Goal: Information Seeking & Learning: Learn about a topic

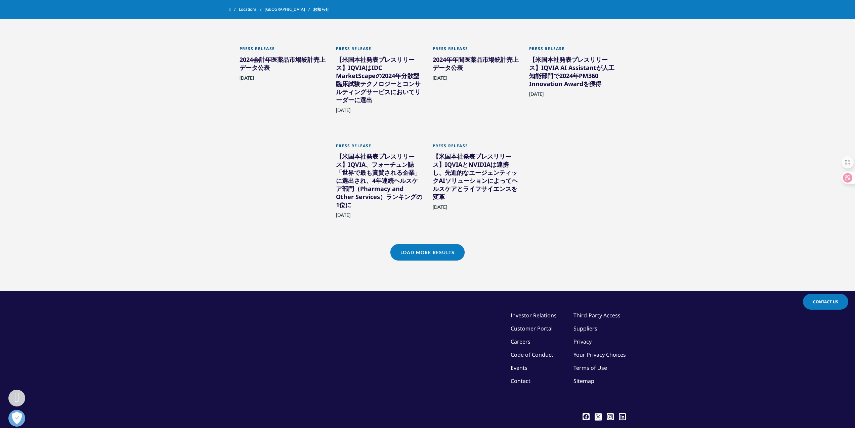
scroll to position [409, 0]
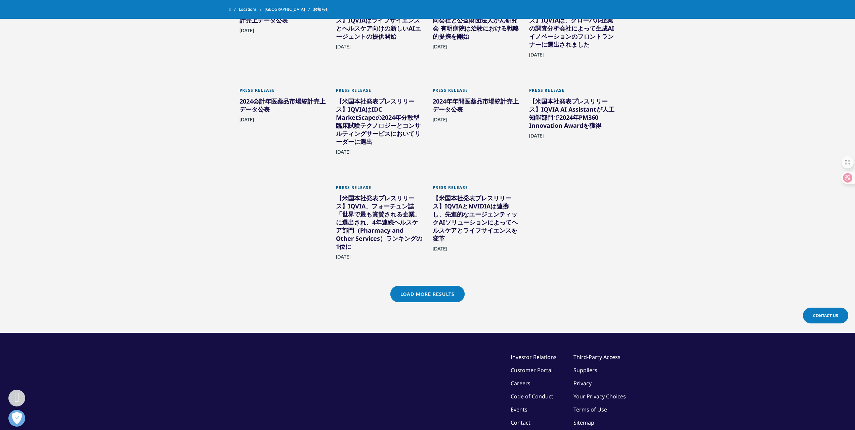
click at [443, 290] on link "Load More Results" at bounding box center [427, 294] width 74 height 16
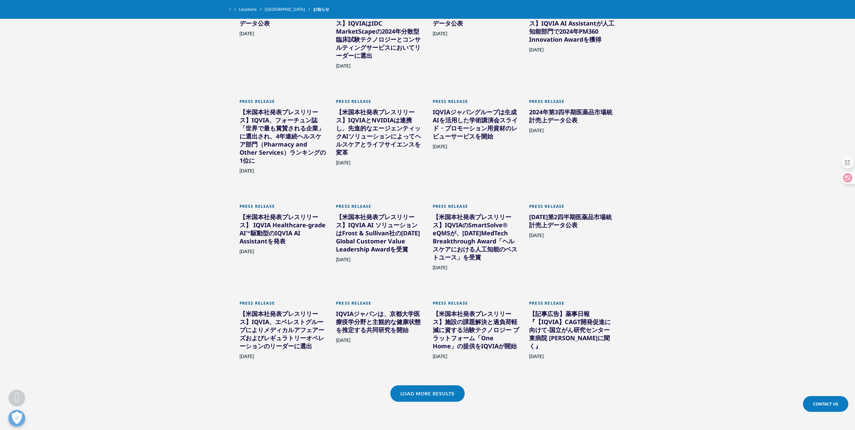
scroll to position [509, 0]
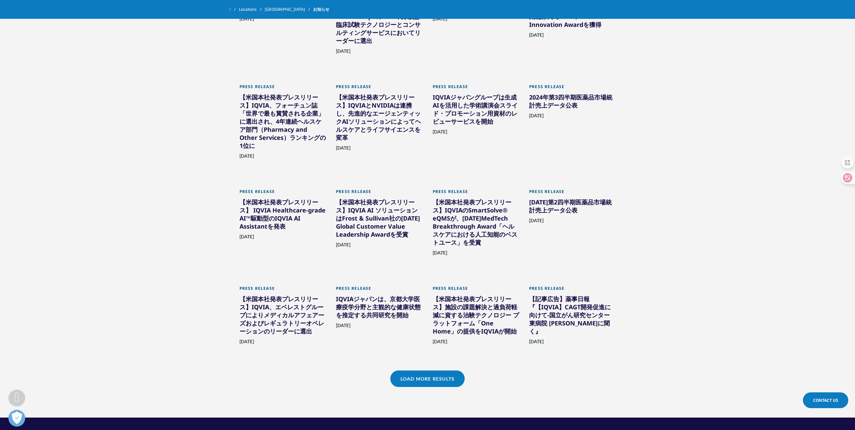
click at [398, 375] on link "Load More Results" at bounding box center [427, 378] width 74 height 16
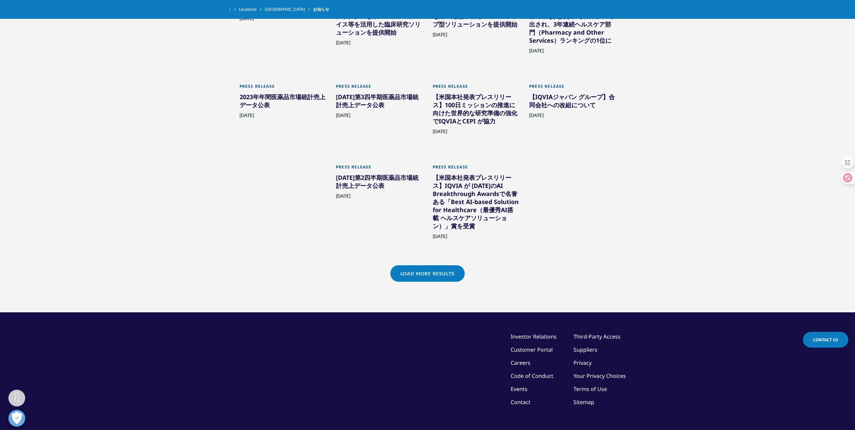
scroll to position [944, 0]
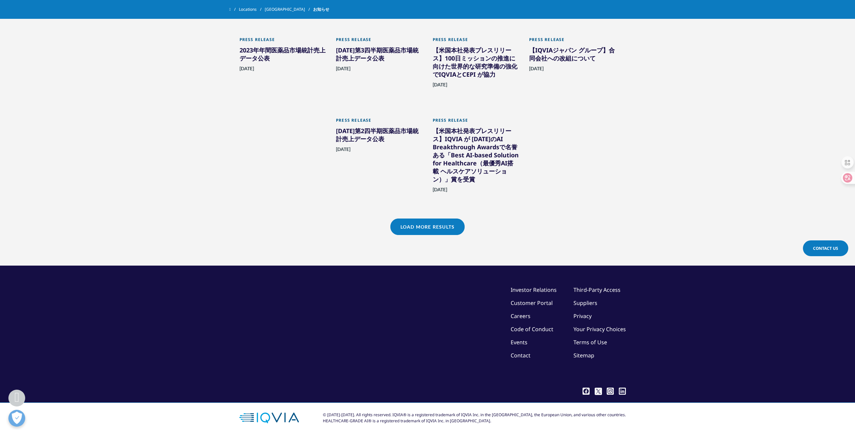
click at [419, 218] on link "Load More Results" at bounding box center [427, 226] width 74 height 16
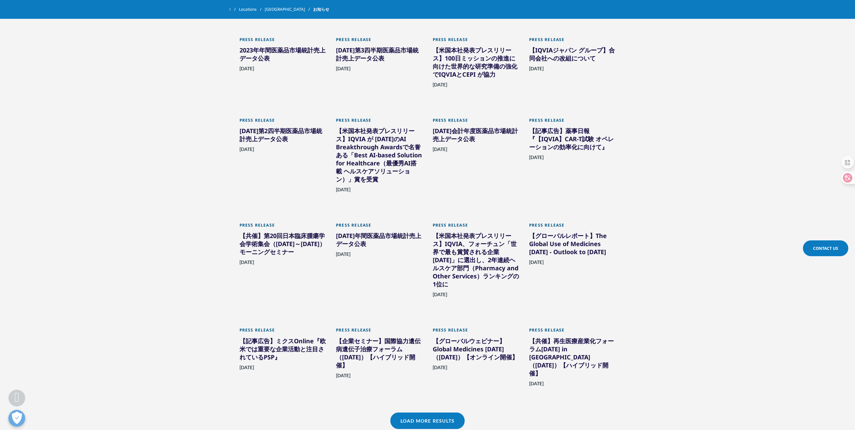
click at [445, 412] on link "Load More Results" at bounding box center [427, 420] width 74 height 16
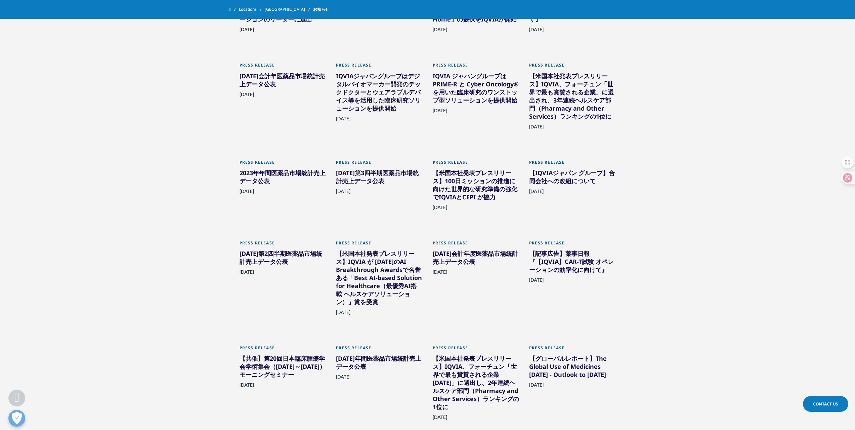
scroll to position [809, 0]
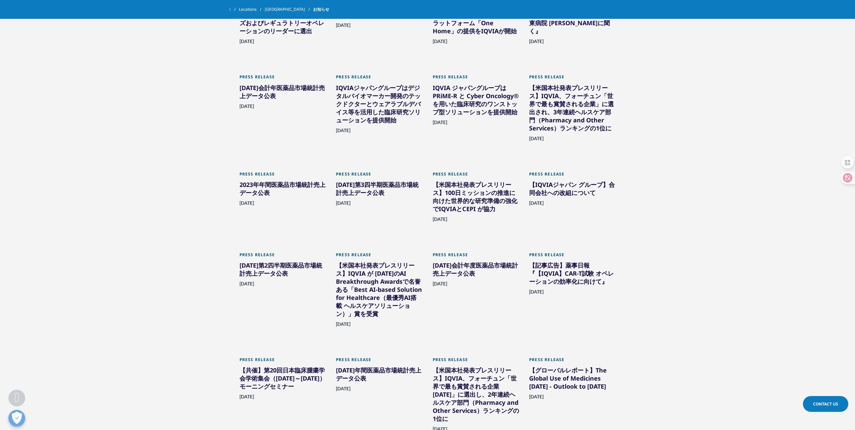
click at [547, 180] on div "【IQVIAジャパン グループ】合同会社への改組について" at bounding box center [572, 189] width 87 height 19
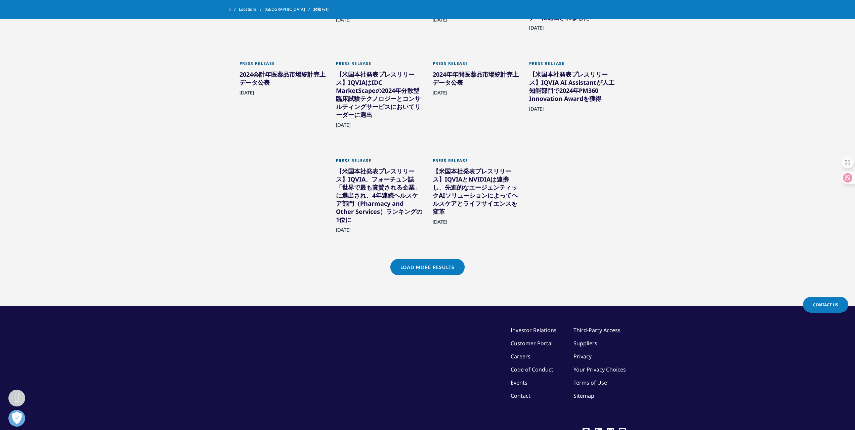
scroll to position [476, 0]
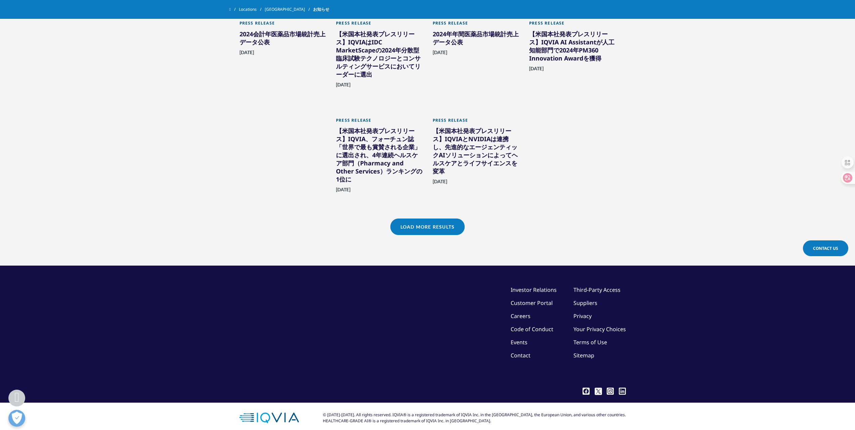
click at [457, 221] on link "Load More Results" at bounding box center [427, 226] width 74 height 16
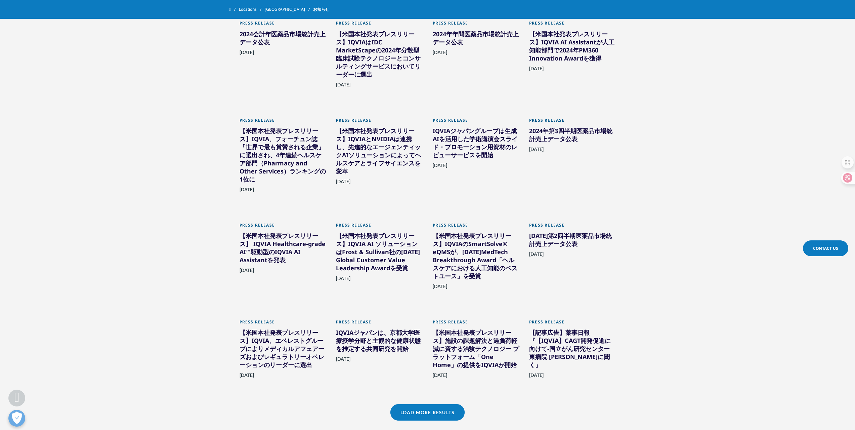
click at [425, 404] on link "Load More Results" at bounding box center [427, 412] width 74 height 16
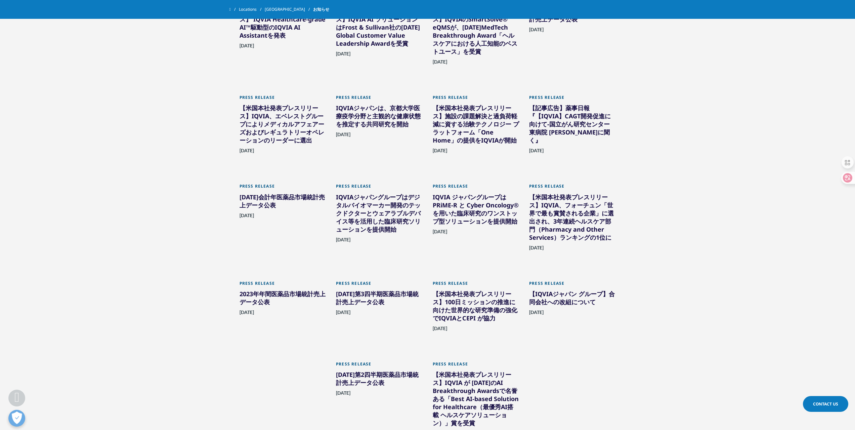
scroll to position [879, 0]
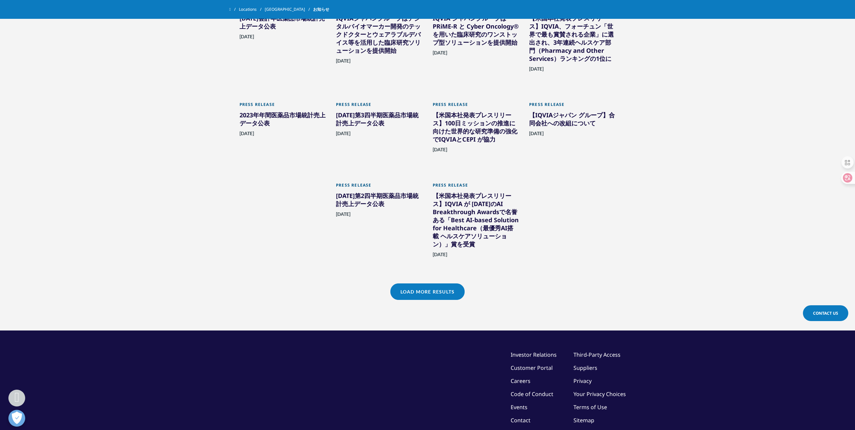
click at [429, 287] on link "Load More Results" at bounding box center [427, 291] width 74 height 16
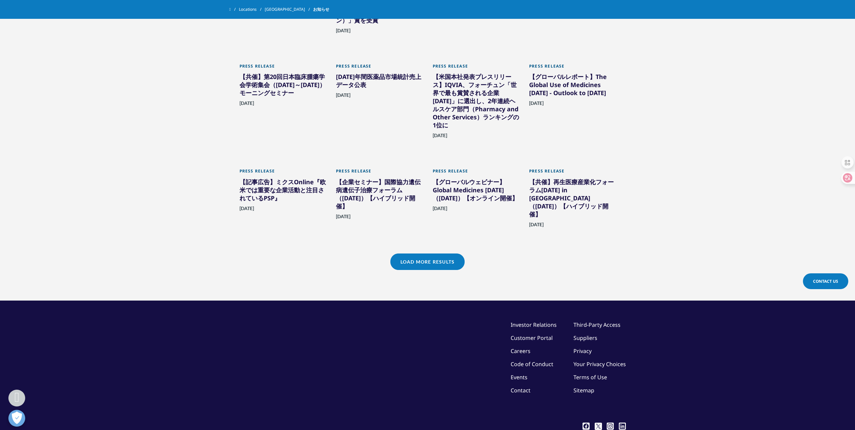
scroll to position [1114, 0]
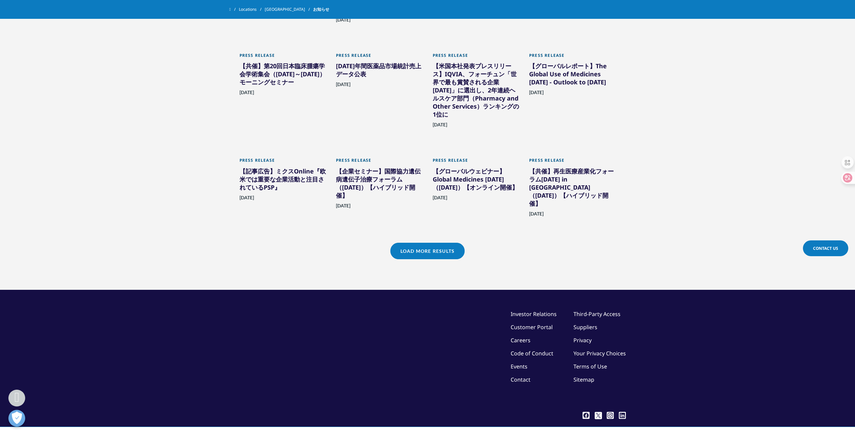
click at [438, 243] on link "Load More Results" at bounding box center [427, 251] width 74 height 16
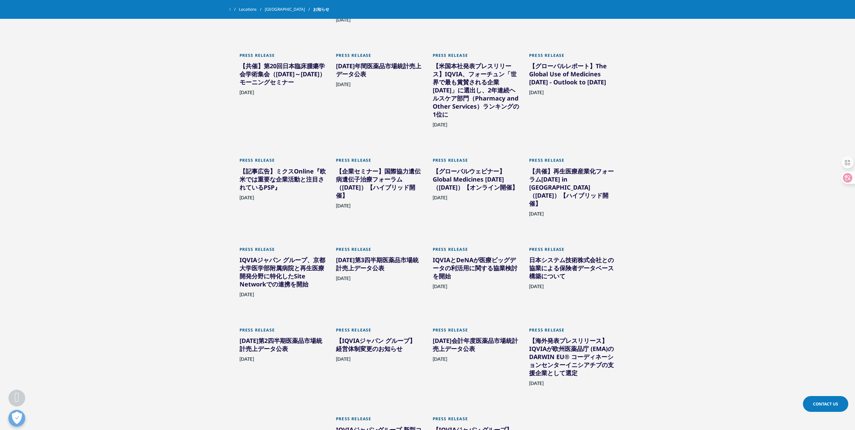
scroll to position [1282, 0]
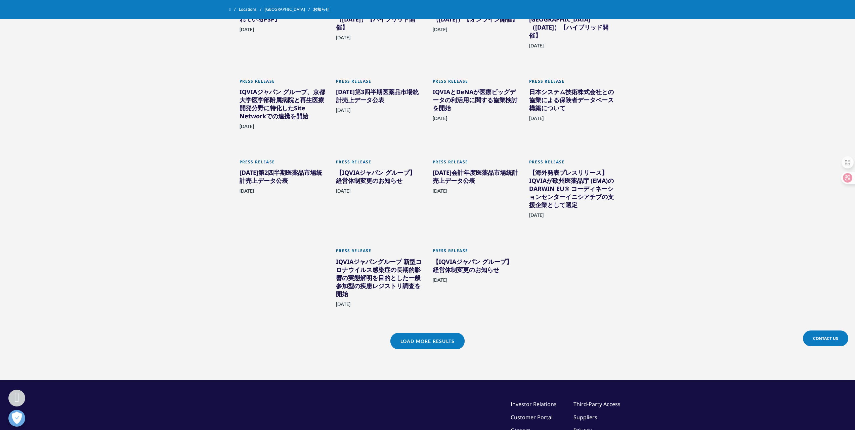
click at [444, 257] on div "【IQVIAジャパン グループ】 経営体制変更のお知らせ" at bounding box center [476, 266] width 87 height 19
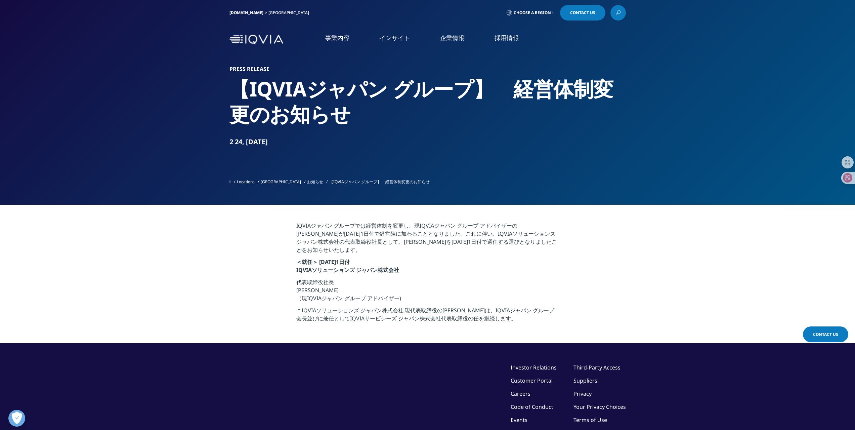
click at [279, 42] on img at bounding box center [257, 40] width 54 height 10
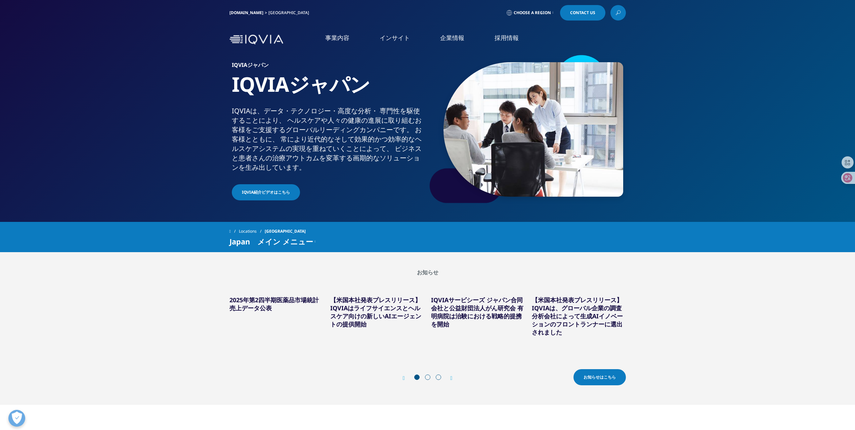
click at [39, 86] on link "概要" at bounding box center [167, 85] width 276 height 8
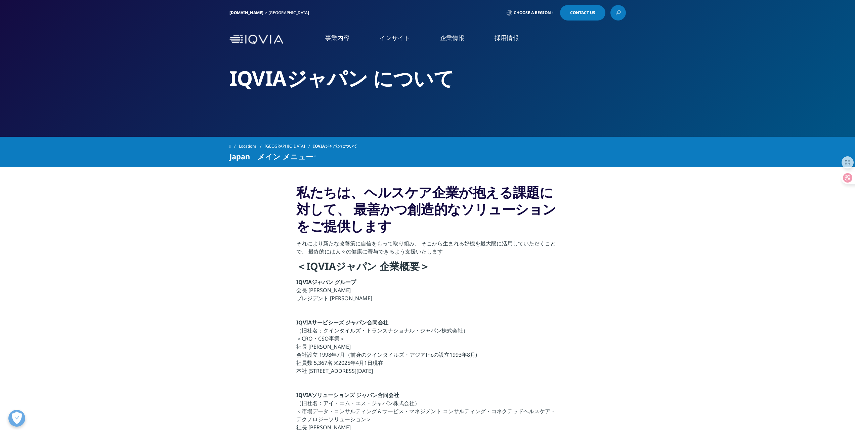
click at [95, 105] on link "Clinical Development in [GEOGRAPHIC_DATA]" at bounding box center [92, 103] width 114 height 7
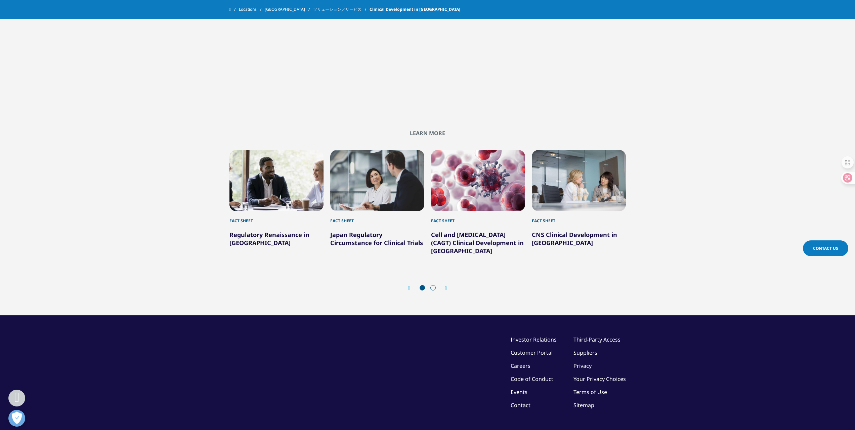
scroll to position [797, 0]
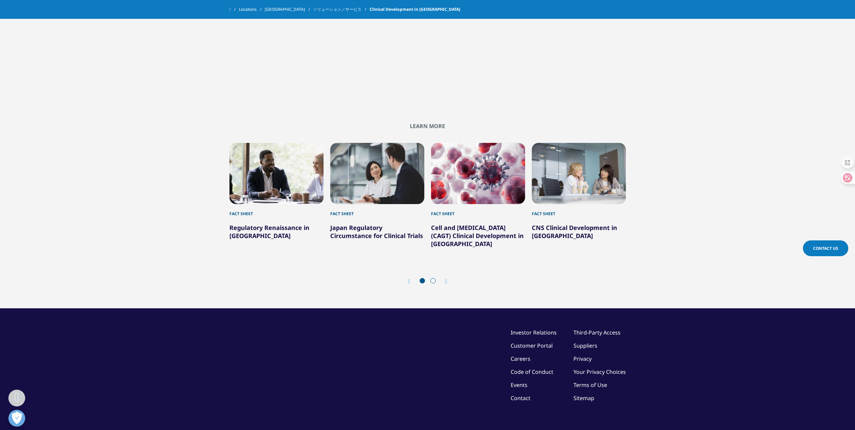
click at [445, 279] on icon "Next slide" at bounding box center [446, 281] width 2 height 5
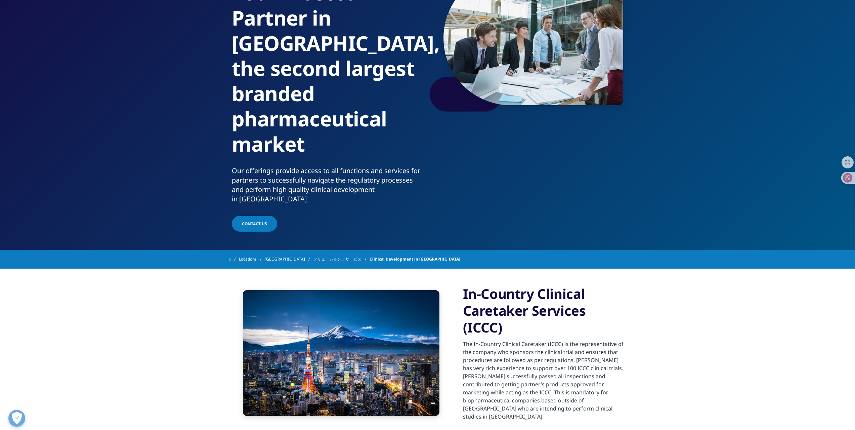
scroll to position [0, 0]
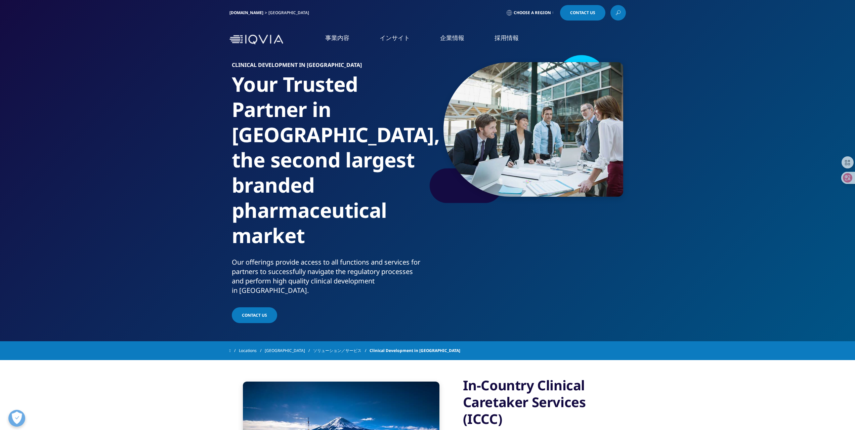
click at [36, 114] on link "アクセス" at bounding box center [167, 112] width 276 height 8
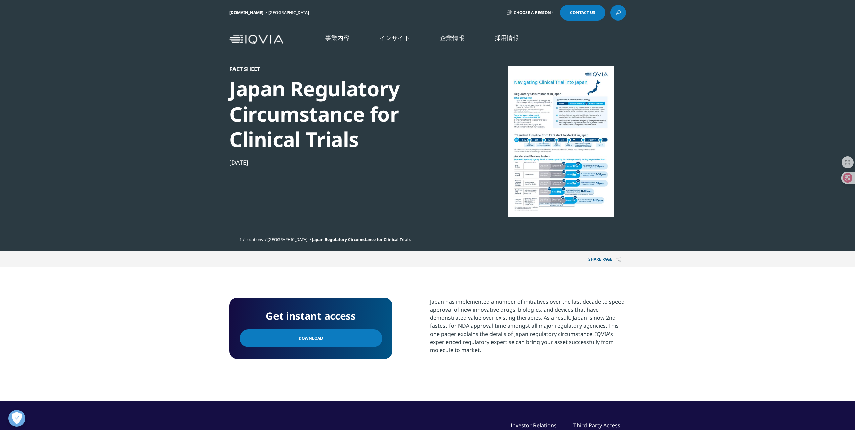
click at [552, 171] on div at bounding box center [561, 141] width 130 height 151
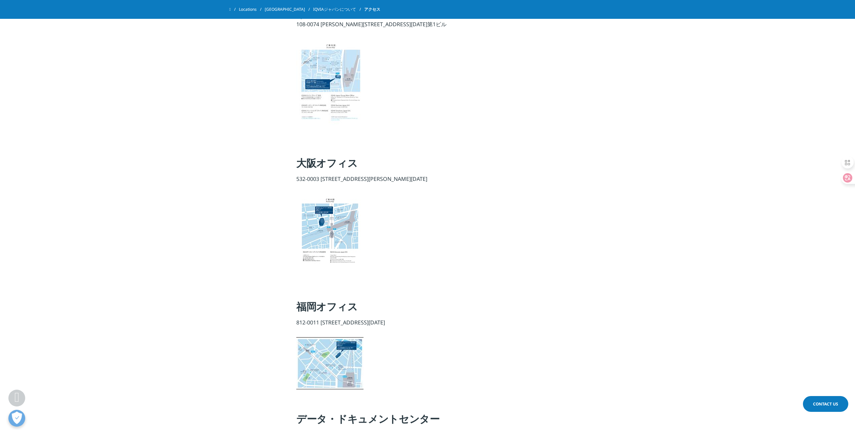
scroll to position [168, 0]
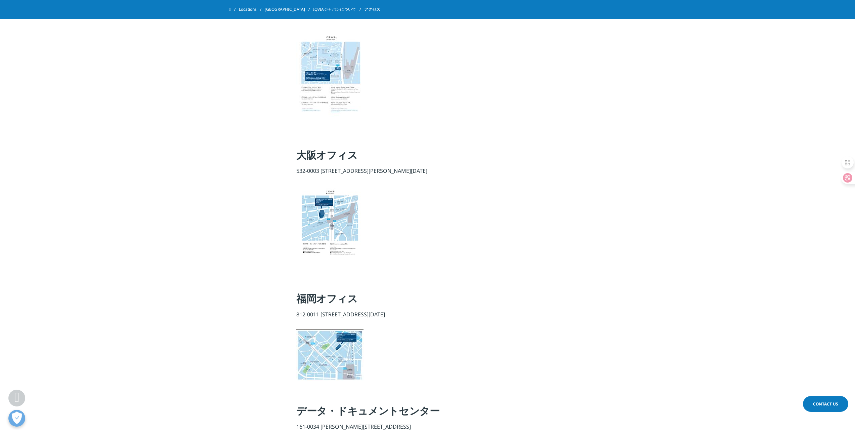
click at [323, 216] on img at bounding box center [329, 226] width 67 height 83
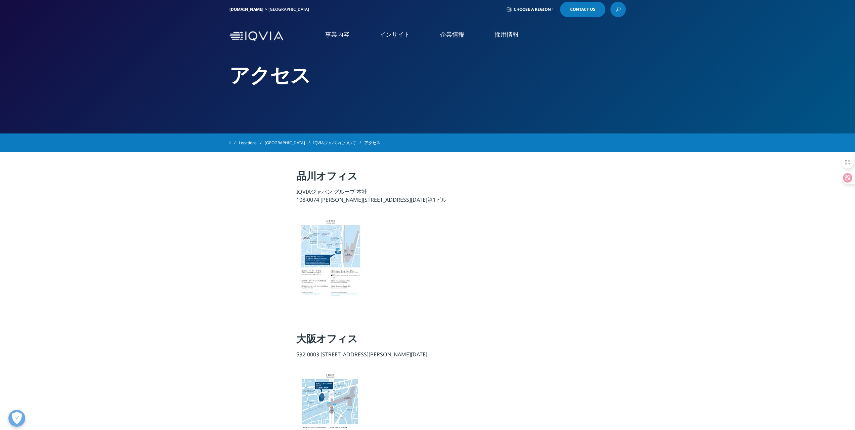
scroll to position [0, 0]
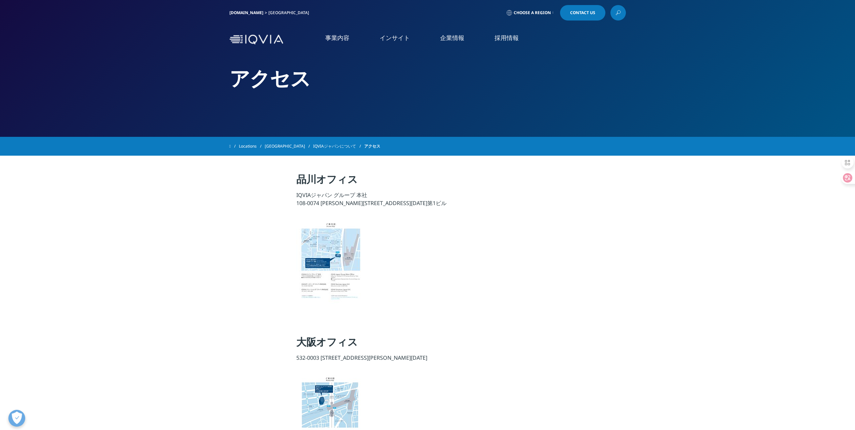
click at [36, 142] on link "お知らせ" at bounding box center [167, 138] width 276 height 8
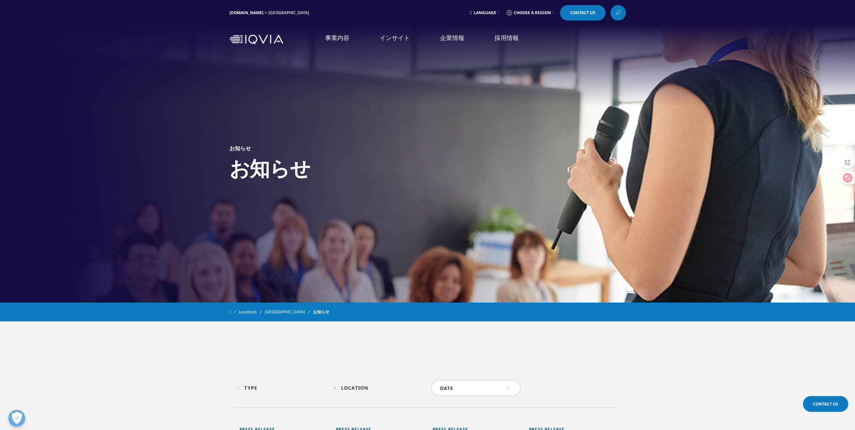
click at [44, 89] on link "IQVIAグループ" at bounding box center [167, 87] width 276 height 8
